Goal: Find specific page/section: Find specific page/section

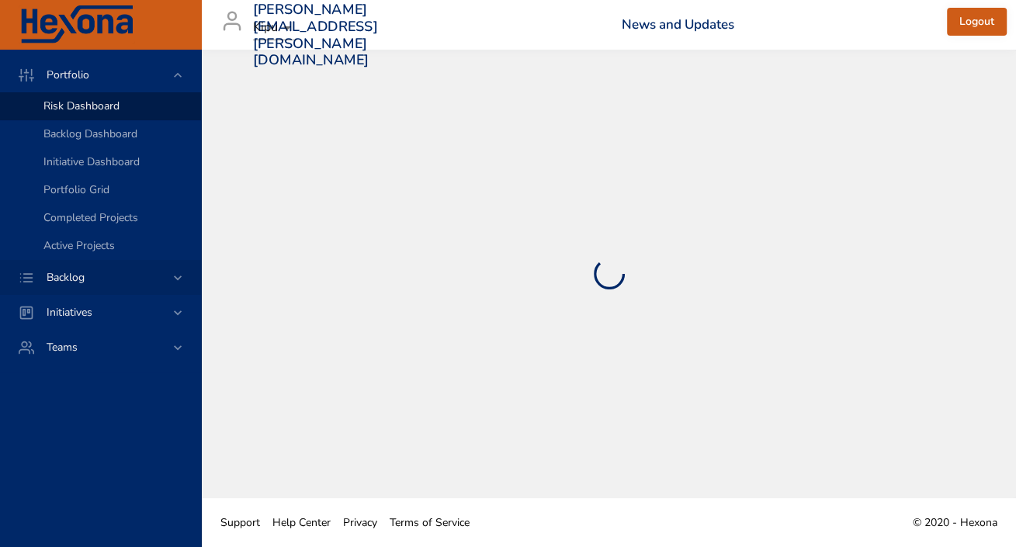
click at [74, 280] on span "Backlog" at bounding box center [65, 277] width 63 height 15
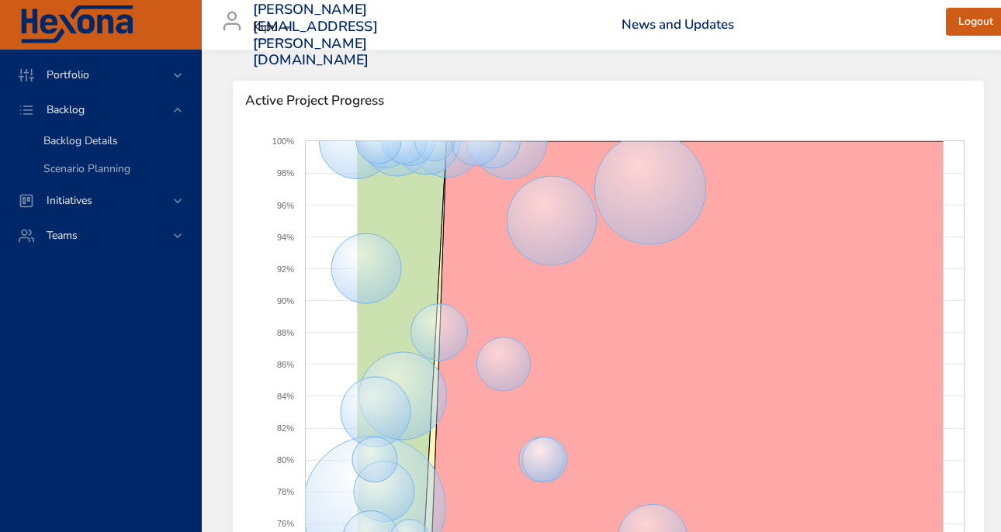
click at [68, 145] on span "Backlog Details" at bounding box center [80, 140] width 74 height 15
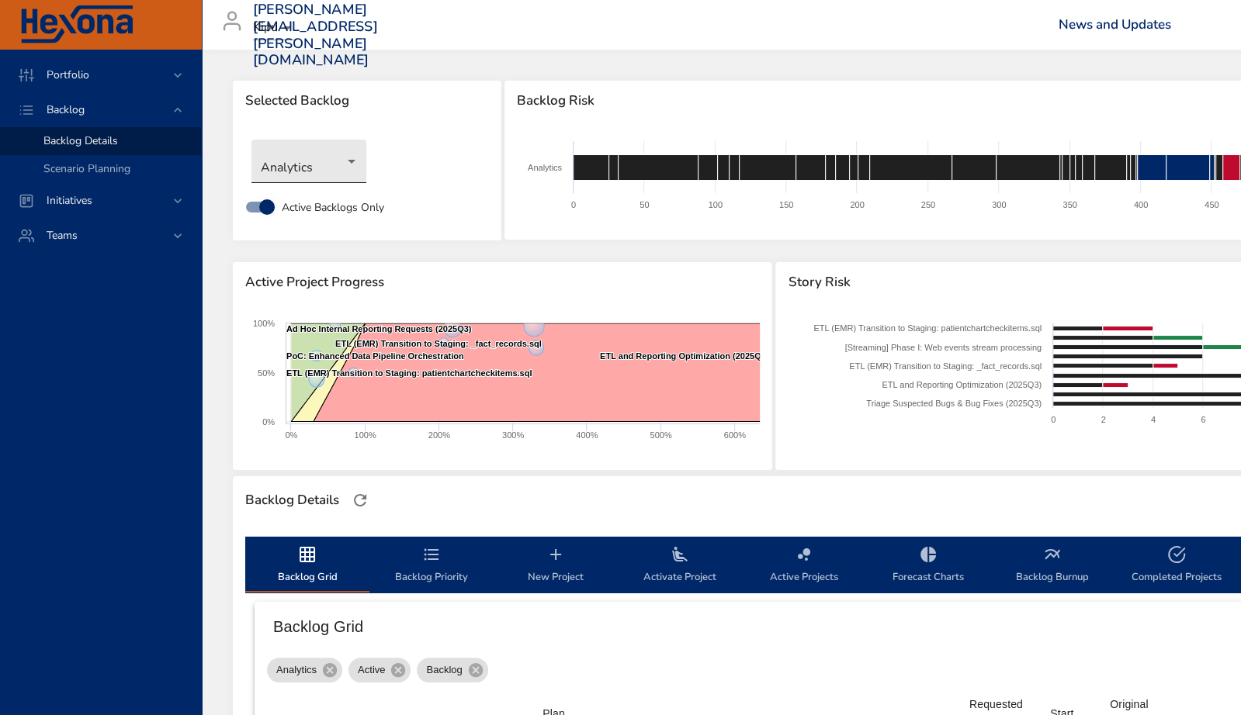
click at [355, 158] on body "Portfolio Backlog Backlog Details Scenario Planning Initiatives Teams [PERSON_N…" at bounding box center [620, 357] width 1241 height 715
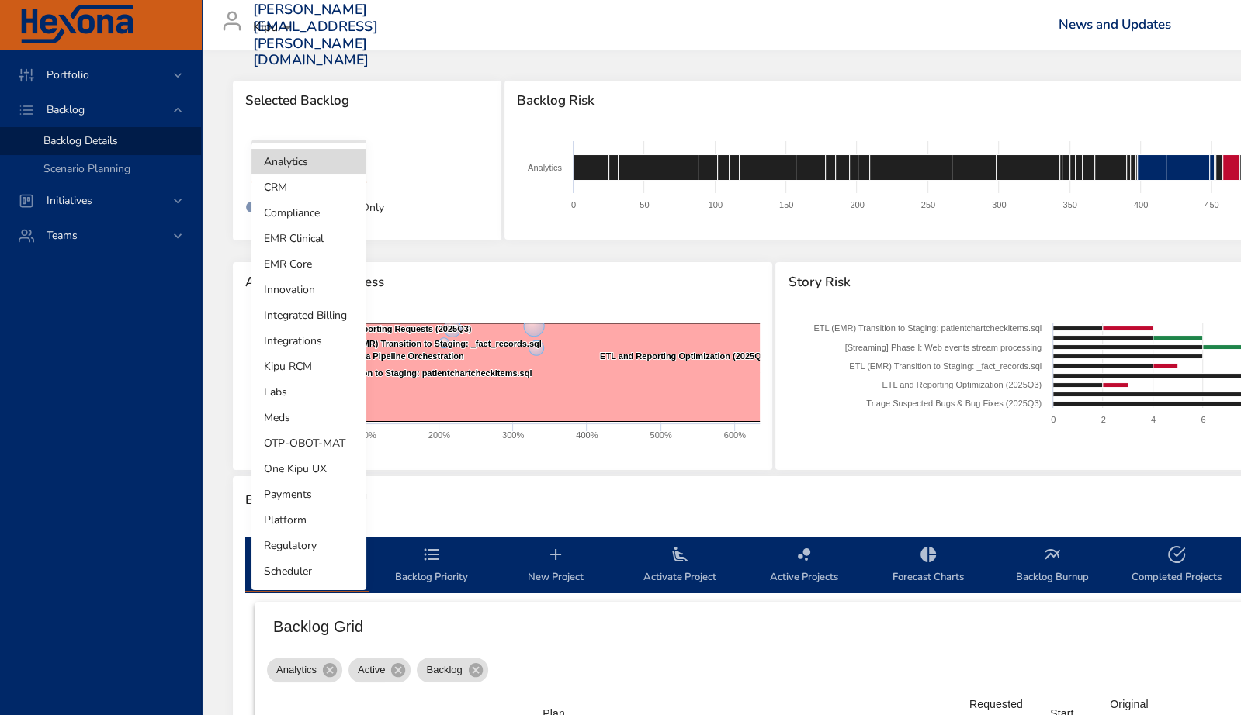
click at [331, 212] on li "Compliance" at bounding box center [308, 213] width 115 height 26
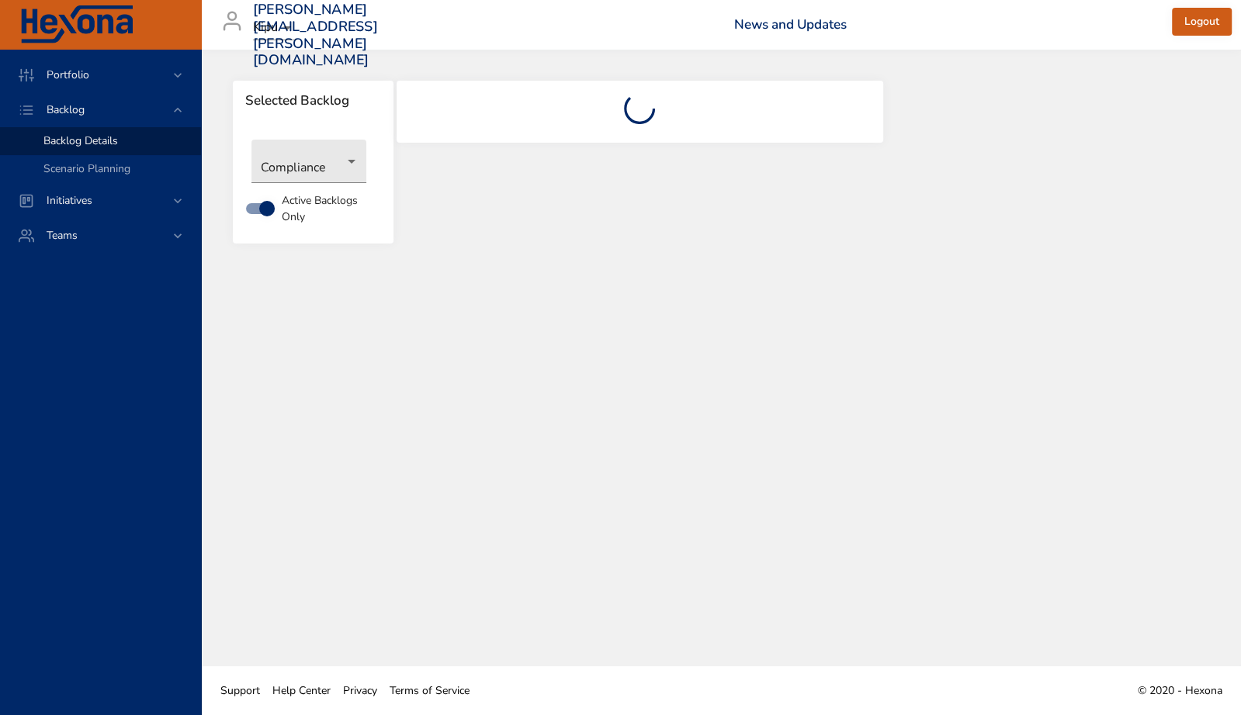
click at [407, 45] on div "matthew.quesada@kipuhealth.com Kipu News and Updates Logout" at bounding box center [721, 25] width 1020 height 50
drag, startPoint x: 584, startPoint y: 45, endPoint x: 445, endPoint y: 19, distance: 141.4
click at [576, 43] on div "matthew.quesada@kipuhealth.com Kipu News and Updates Logout" at bounding box center [721, 25] width 1020 height 50
drag, startPoint x: 420, startPoint y: 13, endPoint x: 407, endPoint y: 19, distance: 13.6
click at [378, 15] on h3 "[PERSON_NAME][EMAIL_ADDRESS][PERSON_NAME][DOMAIN_NAME]" at bounding box center [315, 35] width 125 height 67
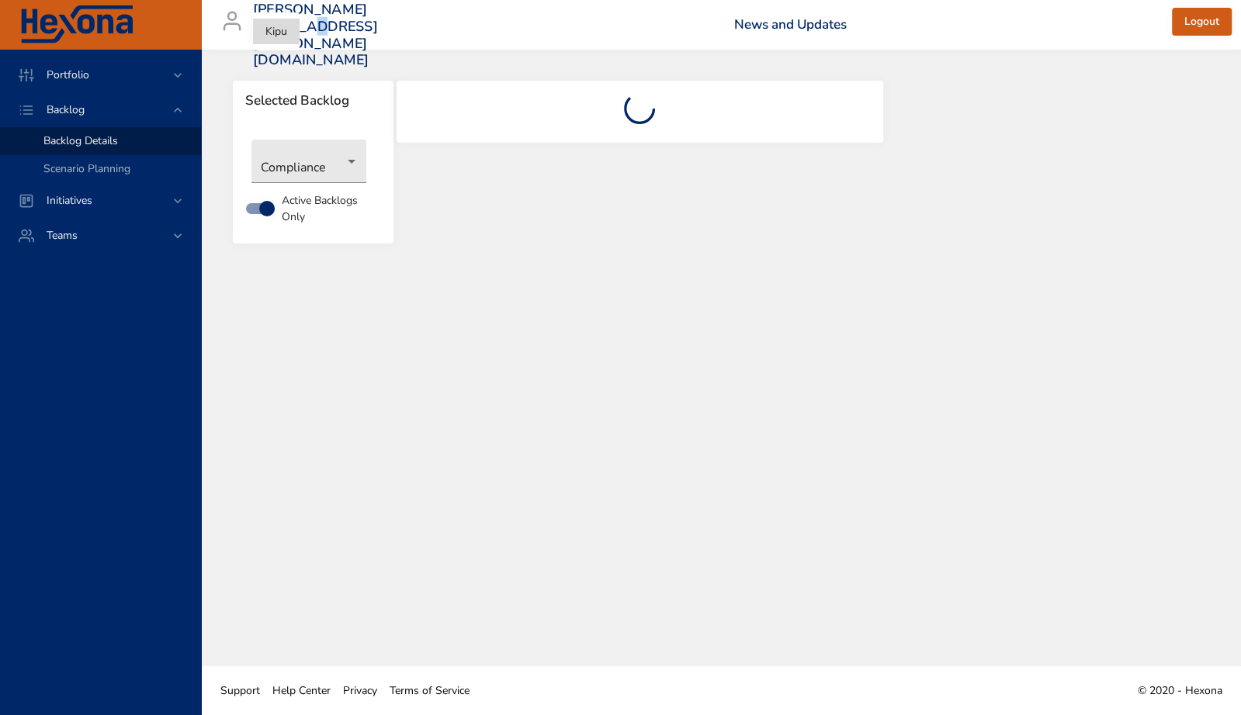
click at [270, 33] on body "Portfolio Backlog Backlog Details Scenario Planning Initiatives Teams matthew.q…" at bounding box center [620, 357] width 1241 height 715
click at [271, 32] on li "Kipu" at bounding box center [276, 32] width 47 height 26
drag, startPoint x: 367, startPoint y: 26, endPoint x: 379, endPoint y: 29, distance: 11.9
click at [368, 26] on div "matthew.quesada@kipuhealth.com Kipu News and Updates Logout" at bounding box center [721, 25] width 1020 height 50
